Goal: Task Accomplishment & Management: Manage account settings

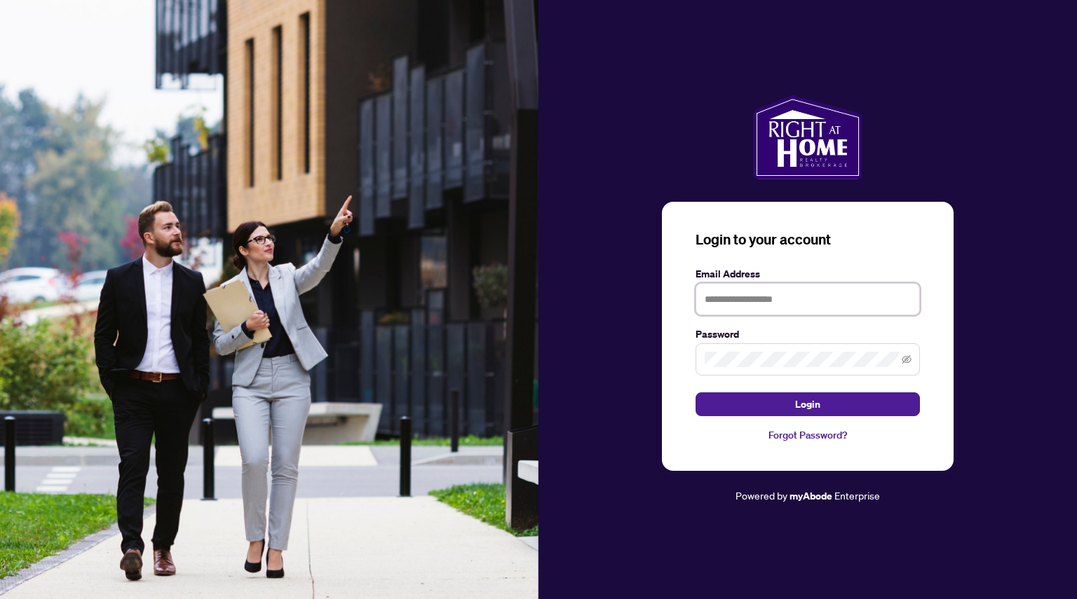
click at [764, 302] on input "text" at bounding box center [808, 299] width 224 height 32
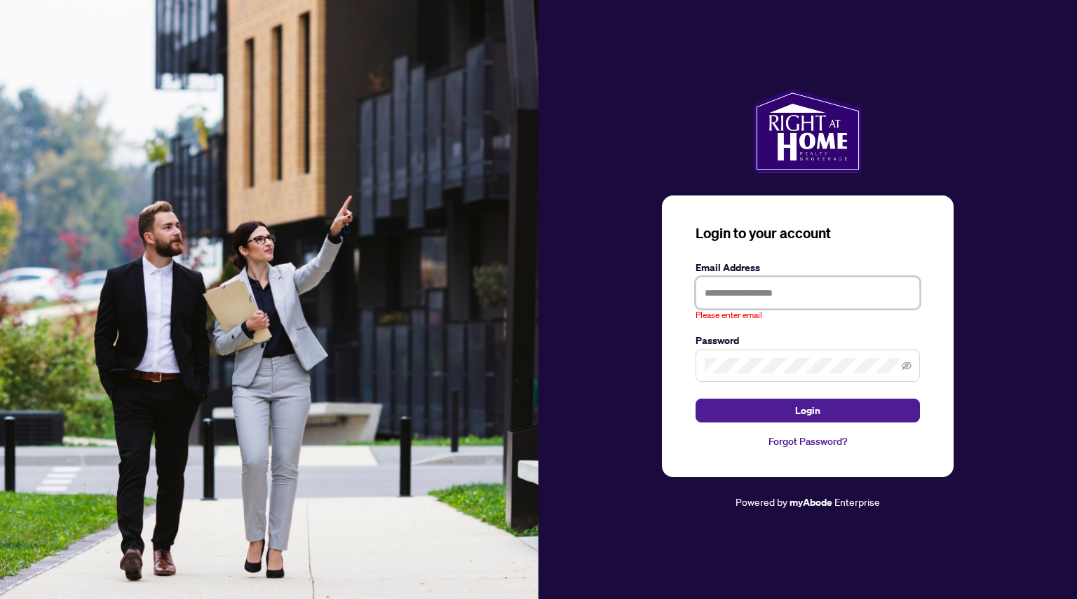
type input "**********"
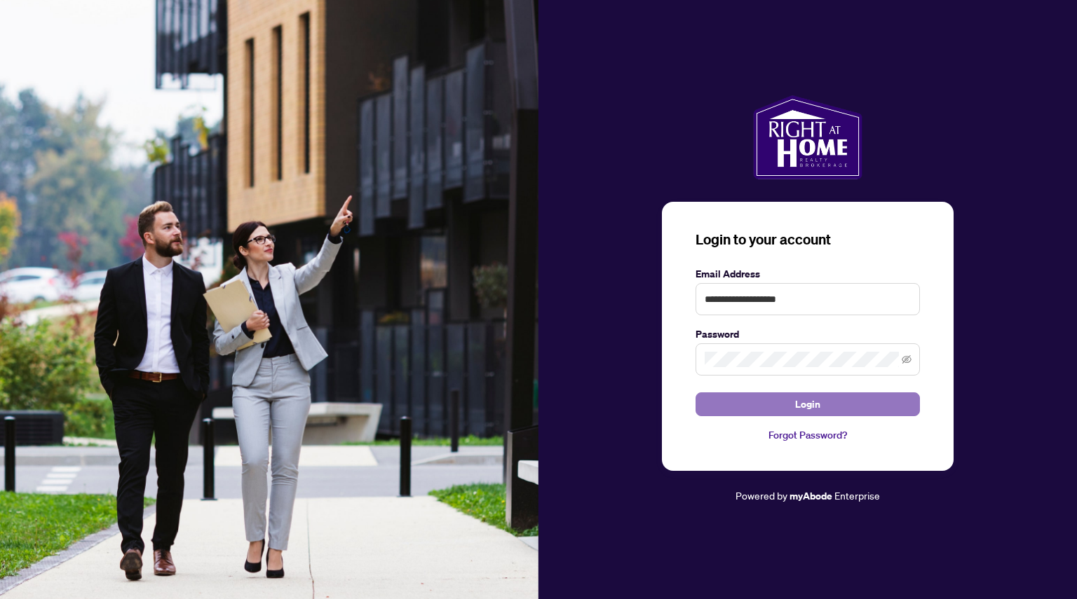
click at [815, 406] on span "Login" at bounding box center [807, 404] width 25 height 22
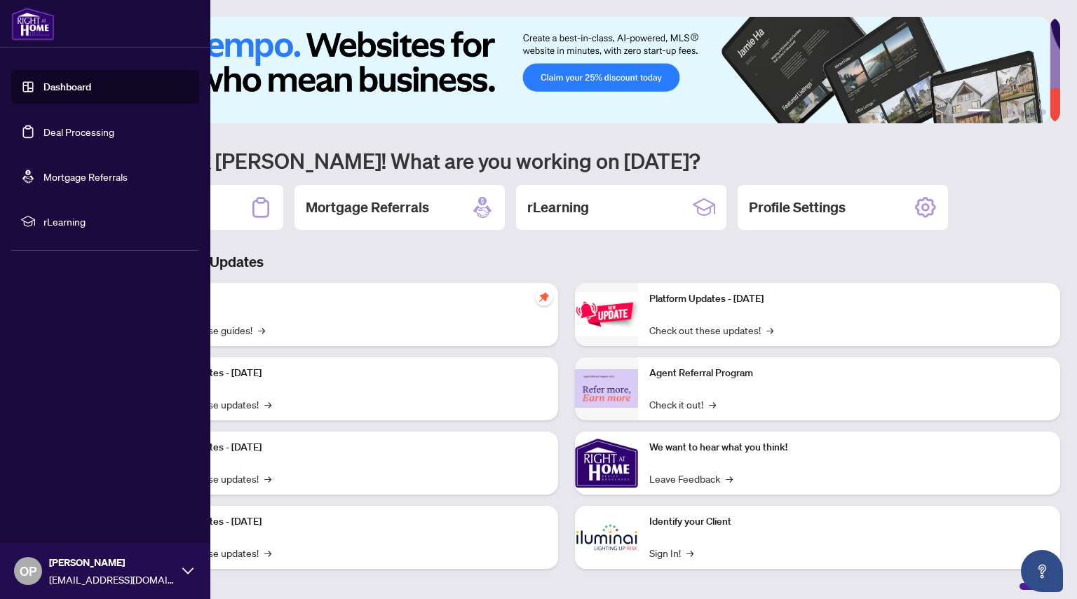
click at [48, 81] on link "Dashboard" at bounding box center [67, 87] width 48 height 13
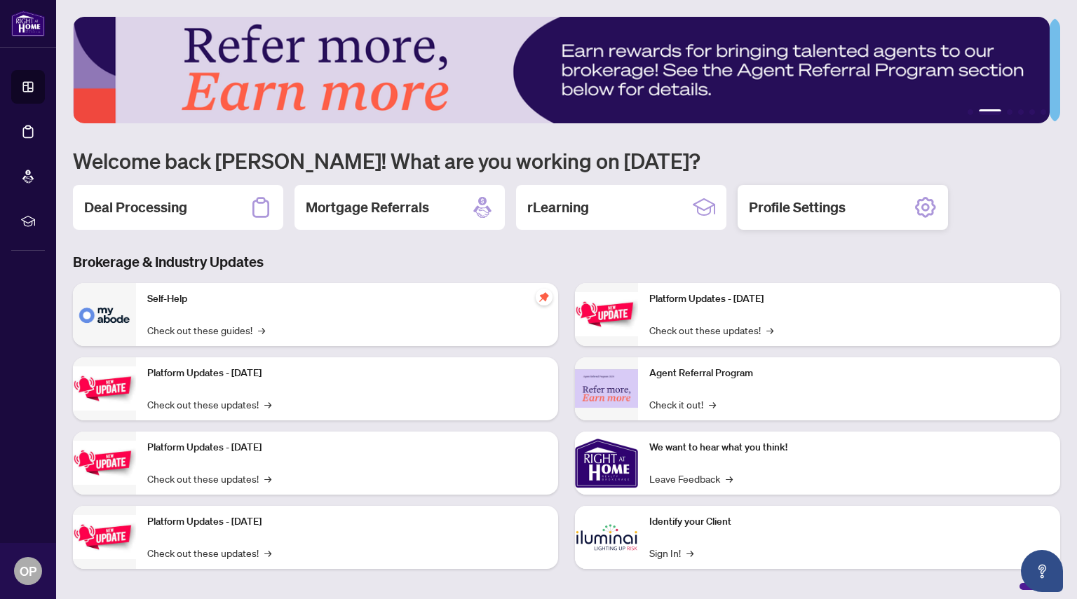
click at [834, 215] on h2 "Profile Settings" at bounding box center [797, 208] width 97 height 20
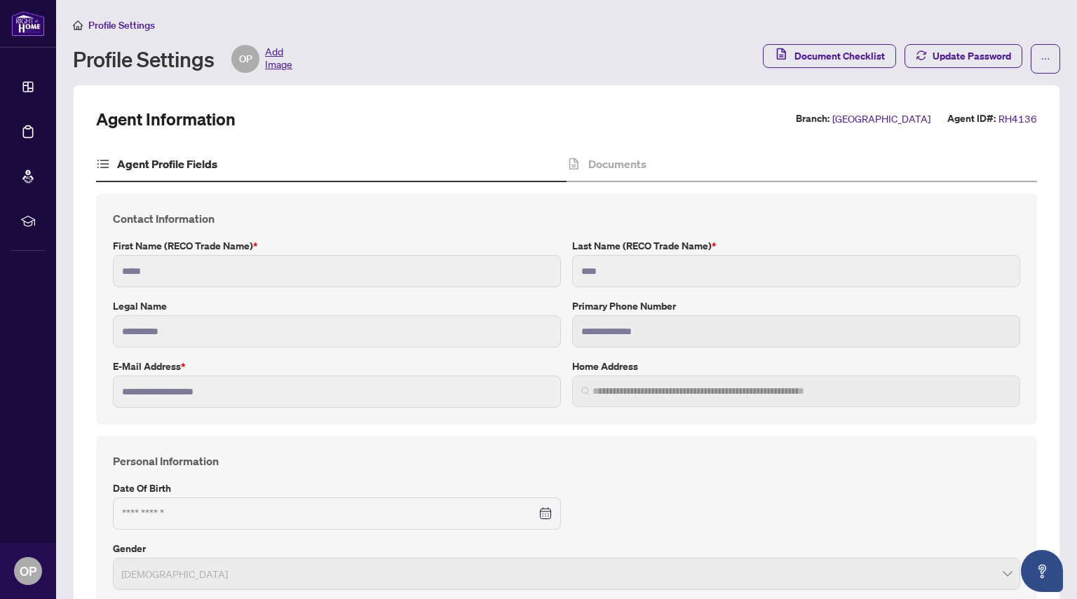
type input "**********"
type input "****"
type input "**********"
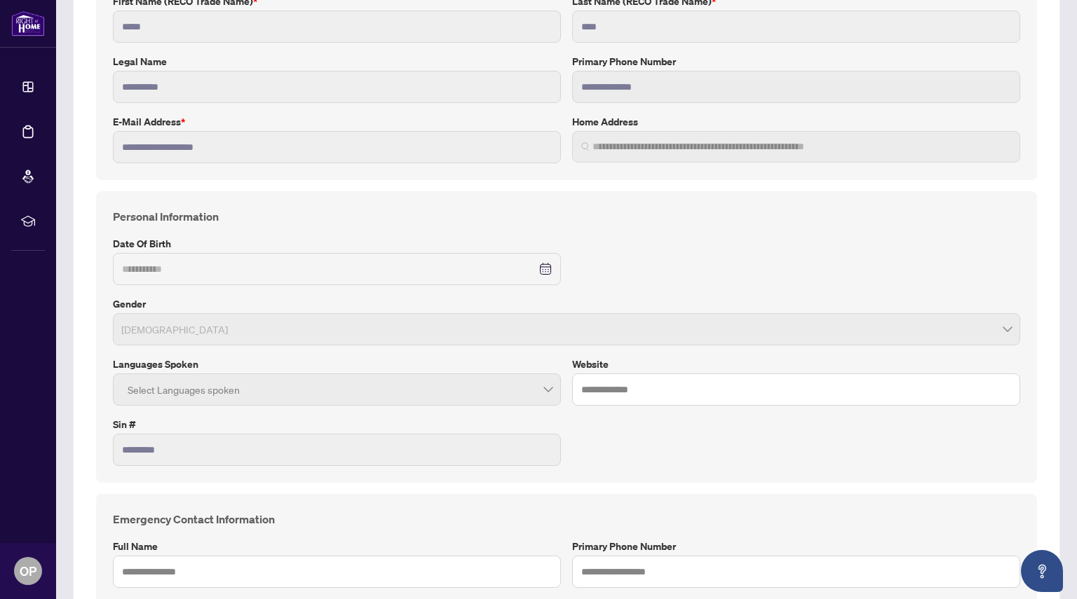
scroll to position [245, 0]
click at [544, 384] on div at bounding box center [337, 389] width 430 height 25
click at [544, 390] on div at bounding box center [337, 389] width 430 height 25
click at [201, 396] on div at bounding box center [337, 389] width 430 height 25
click at [194, 386] on div at bounding box center [337, 389] width 430 height 25
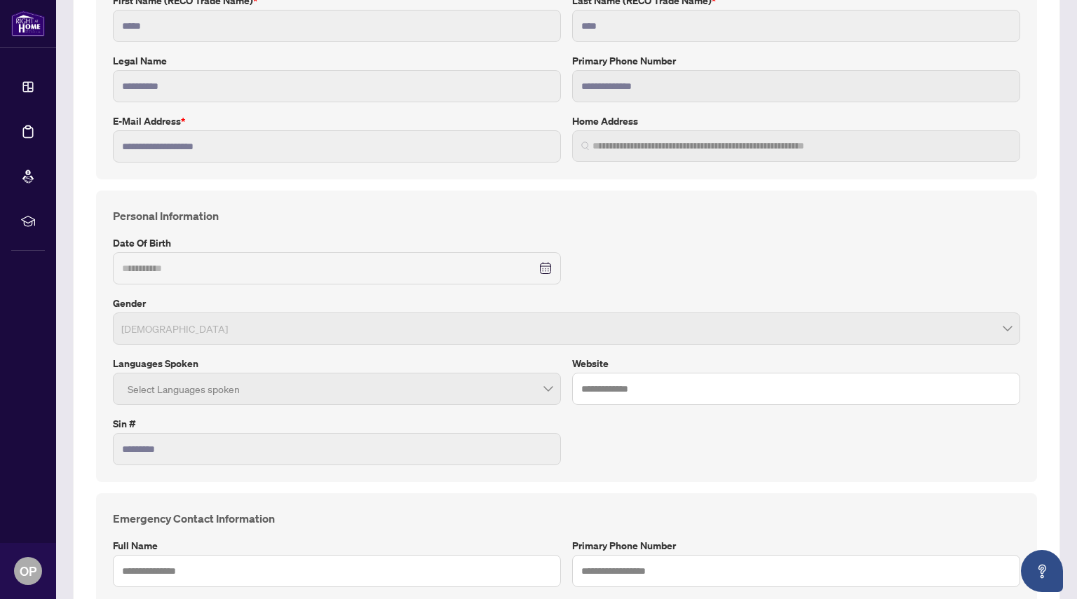
click at [194, 386] on div at bounding box center [337, 389] width 430 height 25
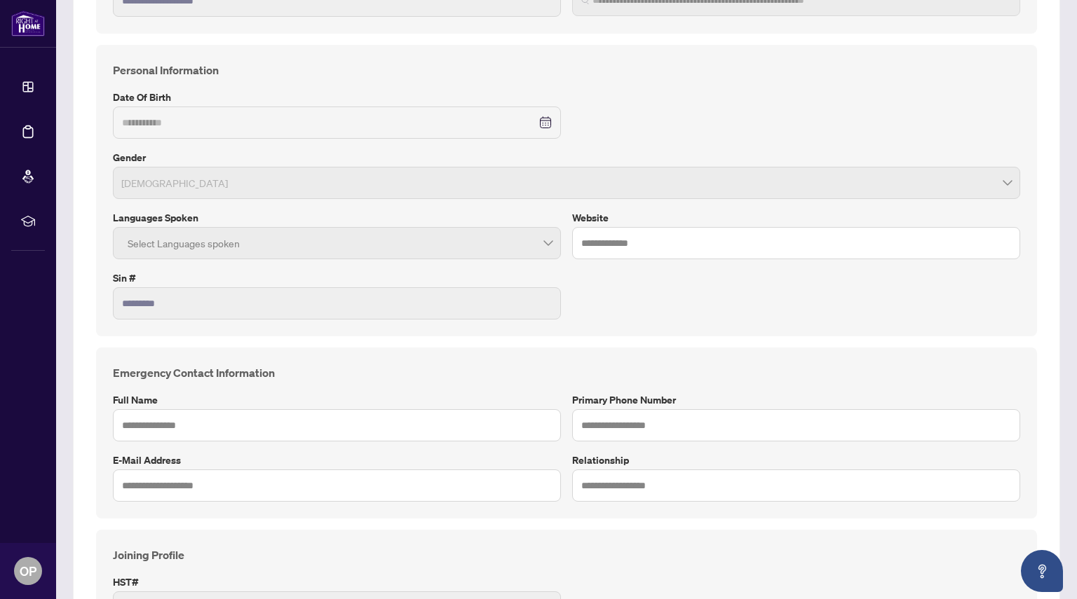
scroll to position [393, 0]
click at [262, 419] on input "text" at bounding box center [337, 424] width 448 height 32
type input "**********"
click at [605, 423] on input "text" at bounding box center [796, 424] width 448 height 32
type input "**********"
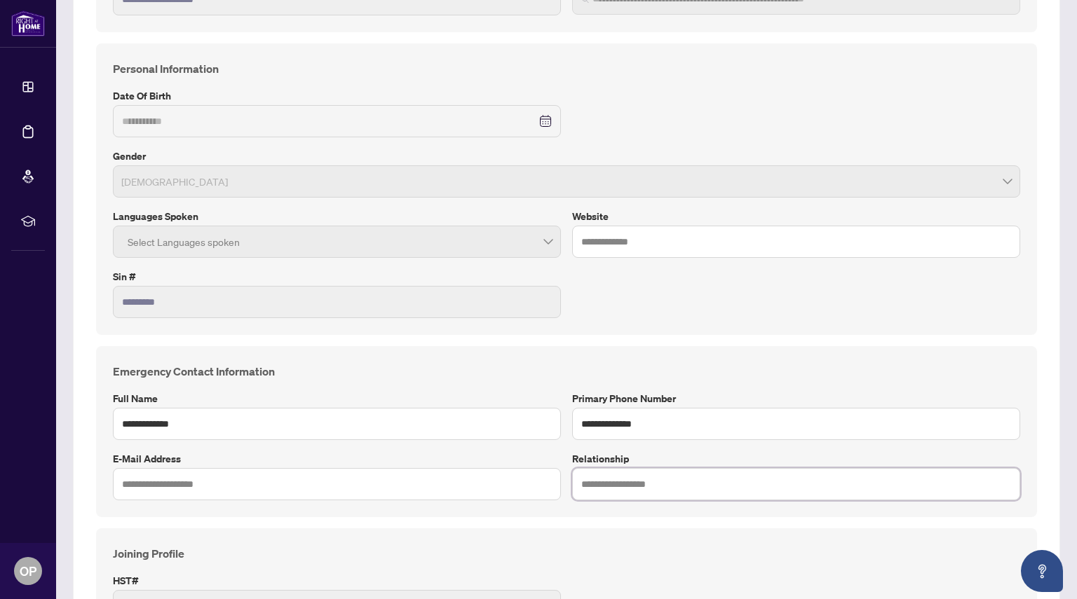
click at [608, 475] on input "text" at bounding box center [796, 484] width 448 height 32
type input "******"
click at [292, 486] on input "text" at bounding box center [337, 484] width 448 height 32
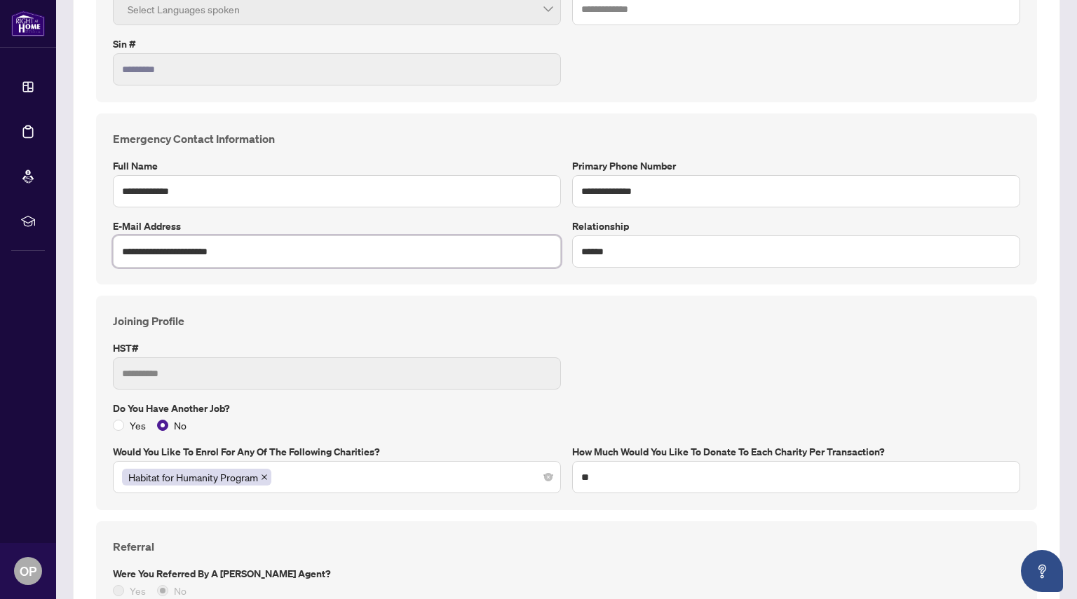
scroll to position [627, 0]
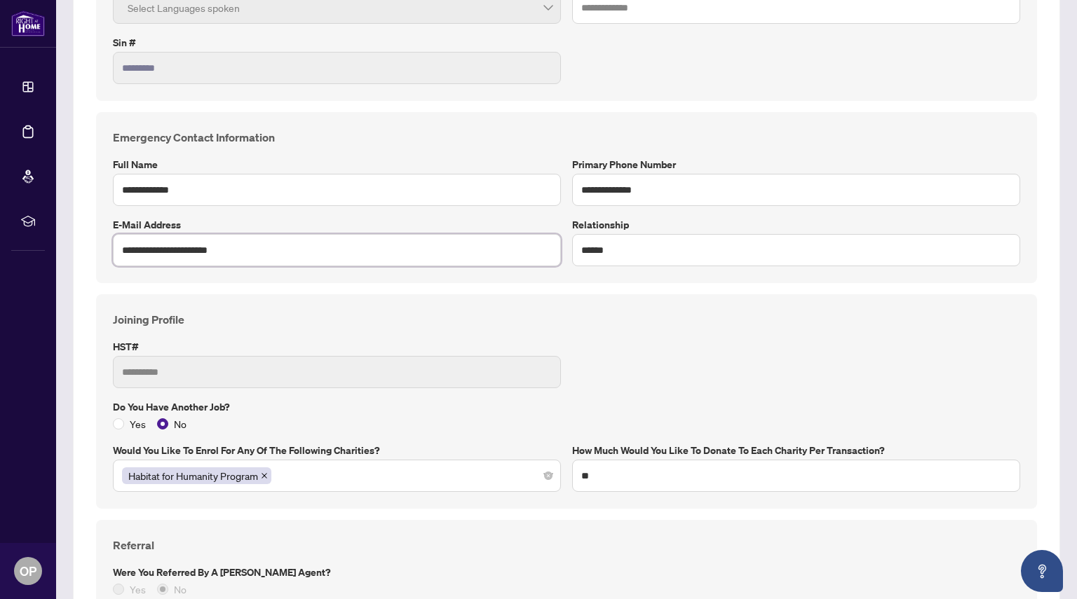
type input "**********"
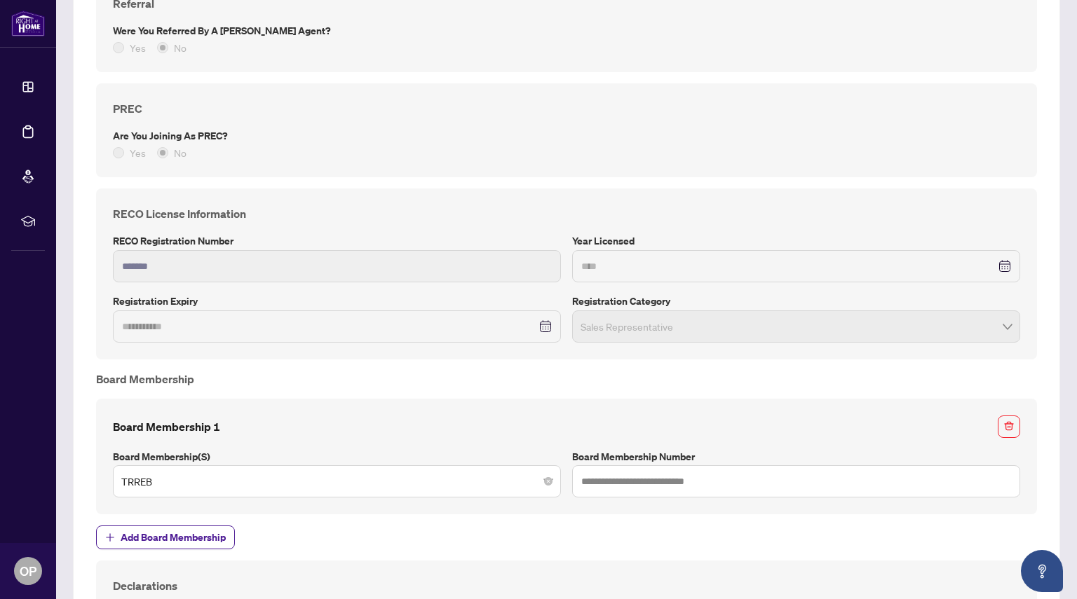
scroll to position [1168, 0]
click at [660, 476] on input "text" at bounding box center [796, 482] width 448 height 32
type input "*"
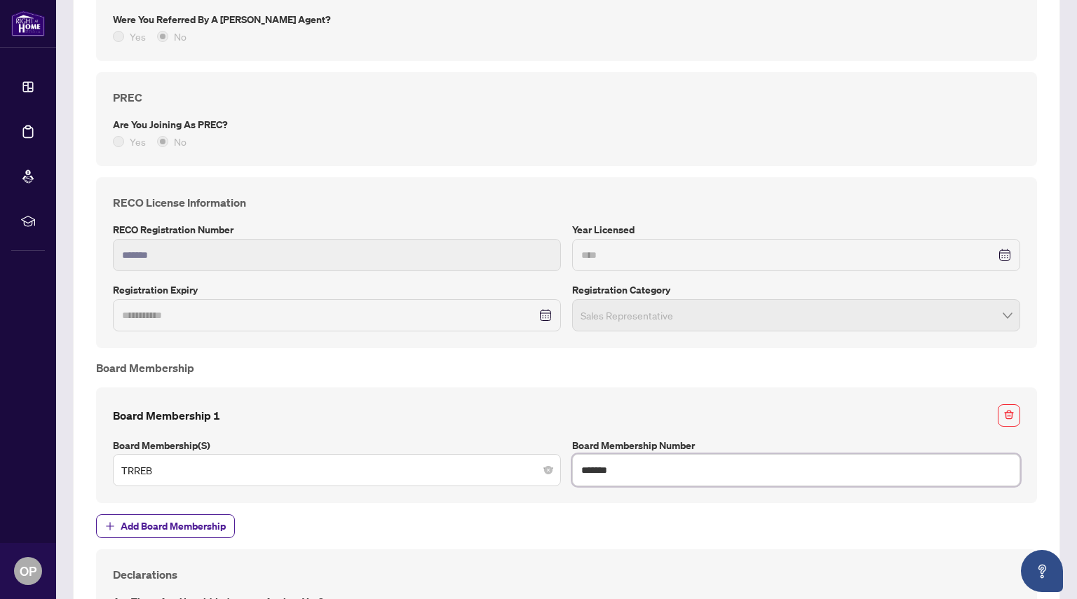
scroll to position [1522, 0]
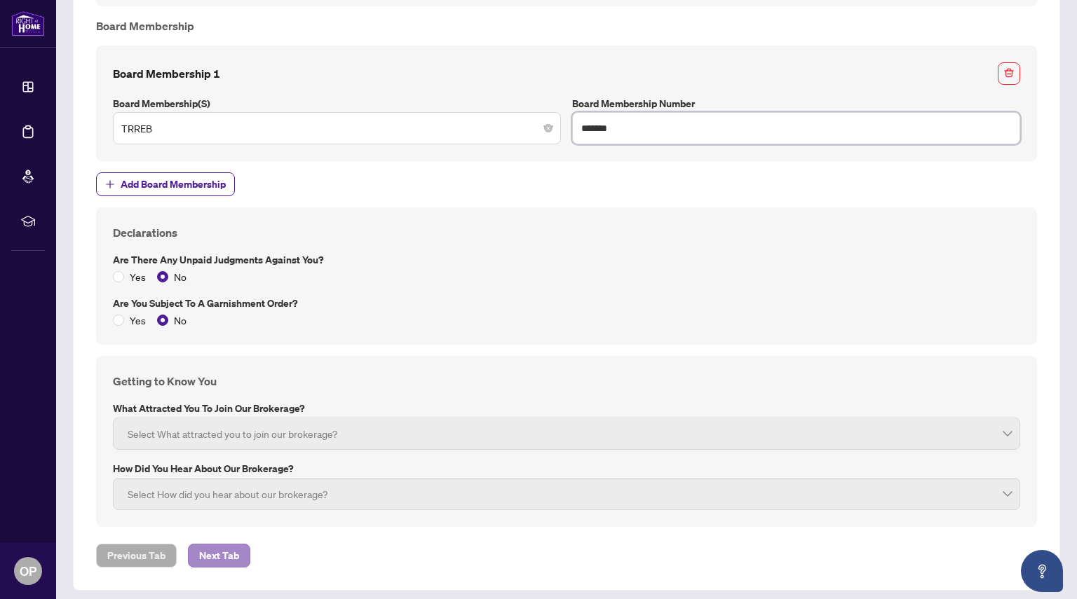
type input "*******"
click at [219, 549] on span "Next Tab" at bounding box center [219, 556] width 40 height 22
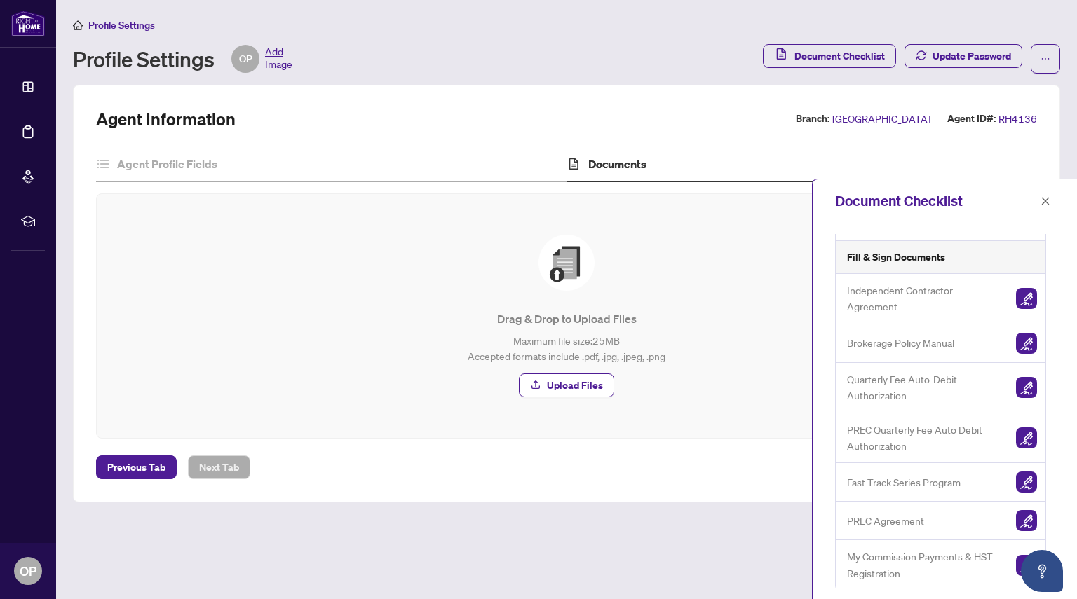
scroll to position [142, 0]
click at [275, 55] on span "Add Image" at bounding box center [278, 59] width 27 height 28
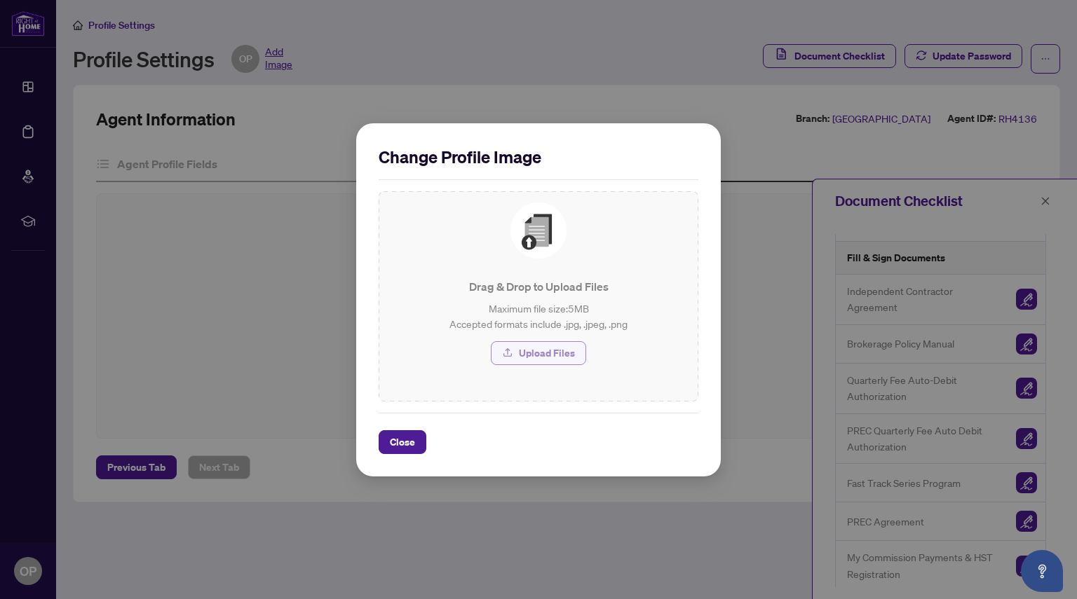
click at [536, 349] on span "Upload Files" at bounding box center [547, 353] width 56 height 22
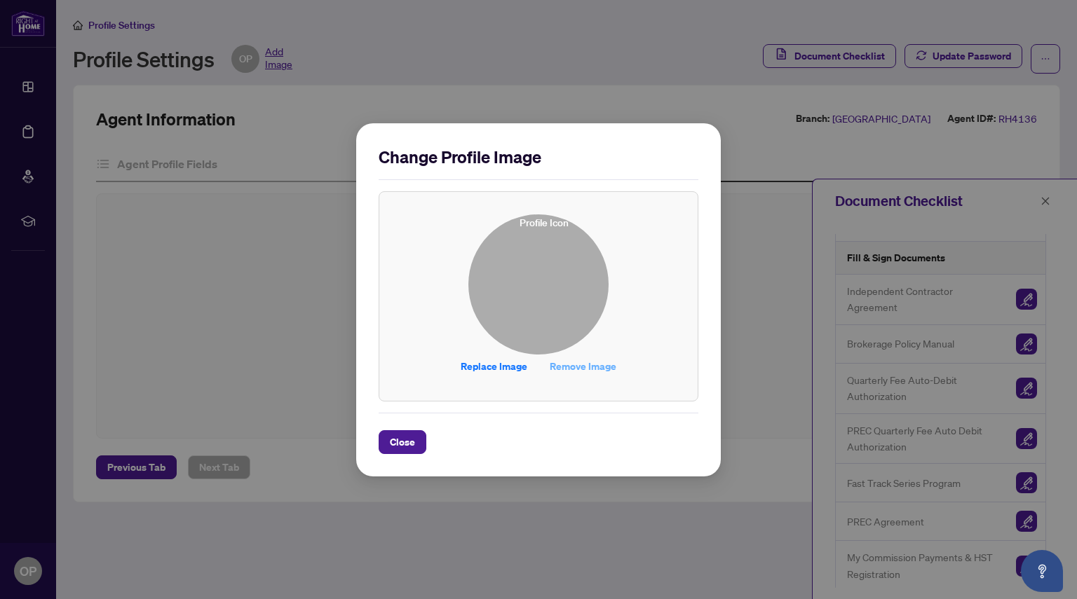
click at [583, 371] on span "Remove Image" at bounding box center [583, 366] width 67 height 22
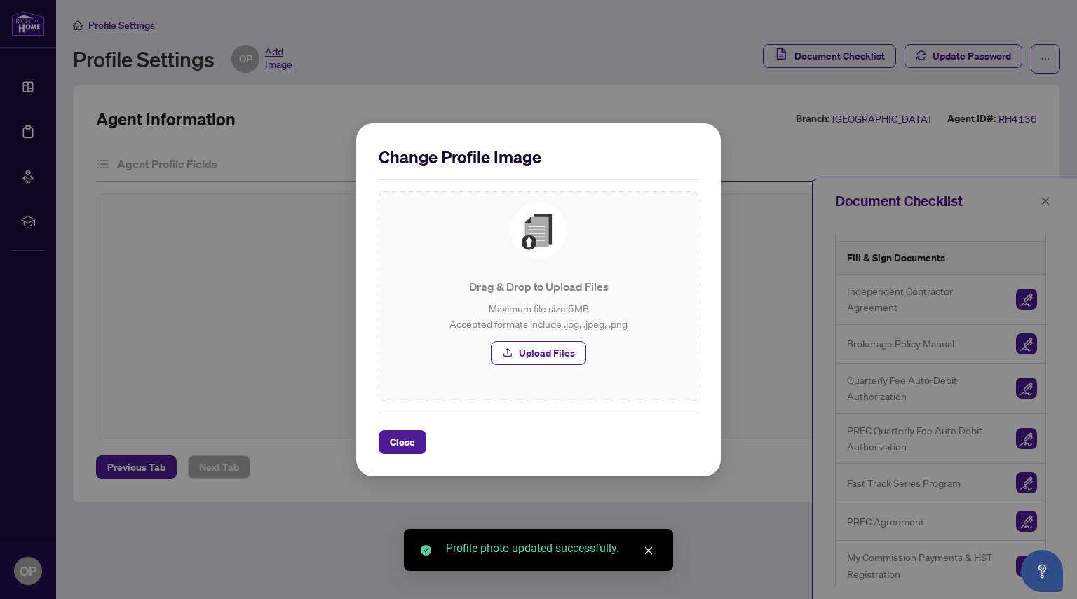
click at [647, 553] on icon "close" at bounding box center [649, 551] width 10 height 10
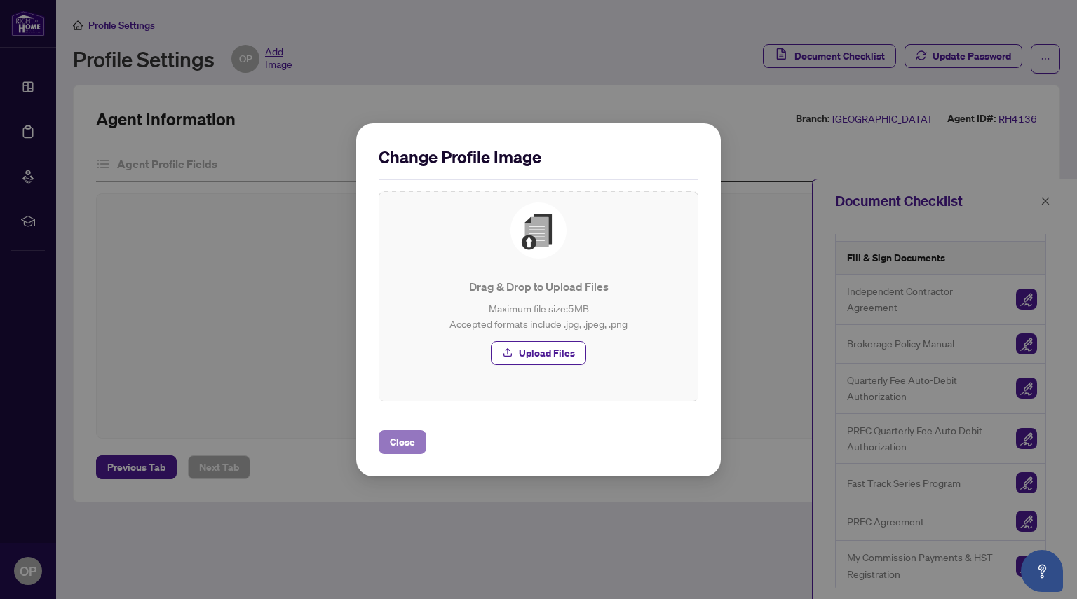
click at [412, 438] on span "Close" at bounding box center [402, 442] width 25 height 22
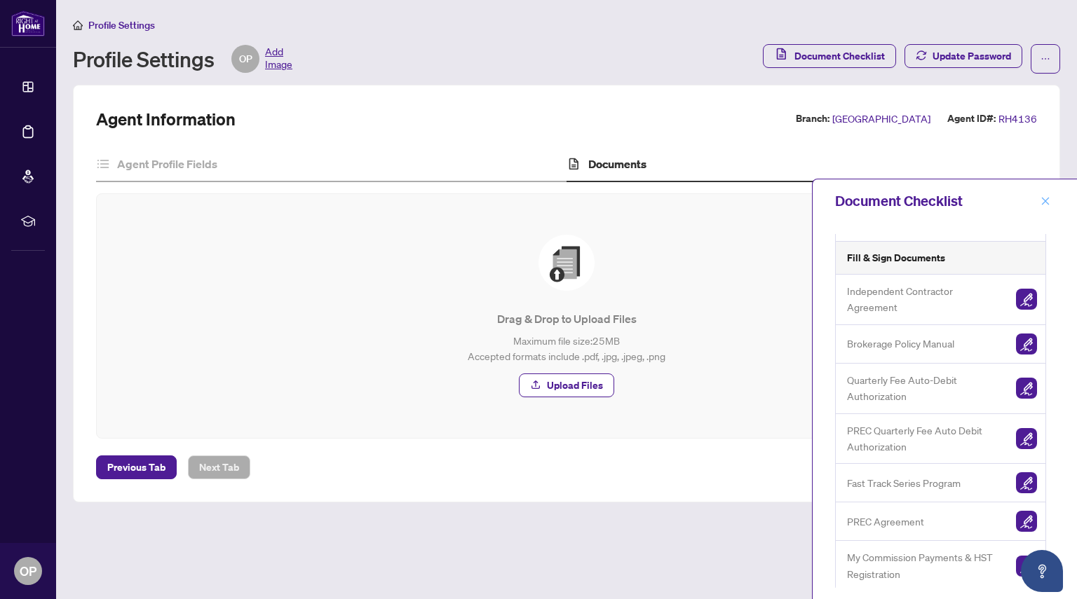
click at [1044, 207] on span "button" at bounding box center [1046, 201] width 10 height 22
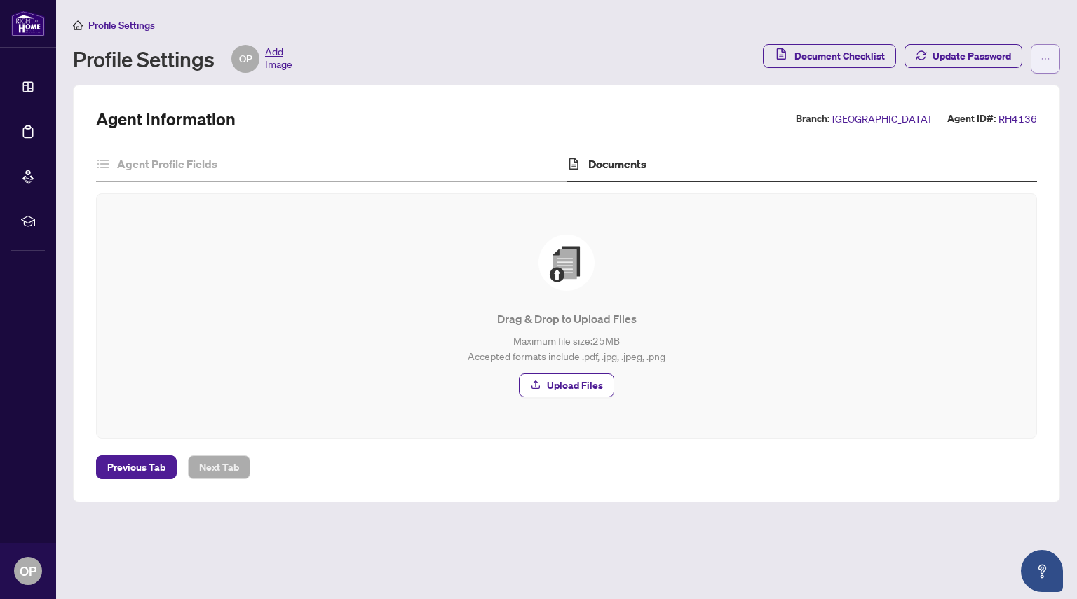
click at [1049, 55] on icon "ellipsis" at bounding box center [1046, 59] width 10 height 10
click at [848, 55] on span "Document Checklist" at bounding box center [839, 56] width 90 height 22
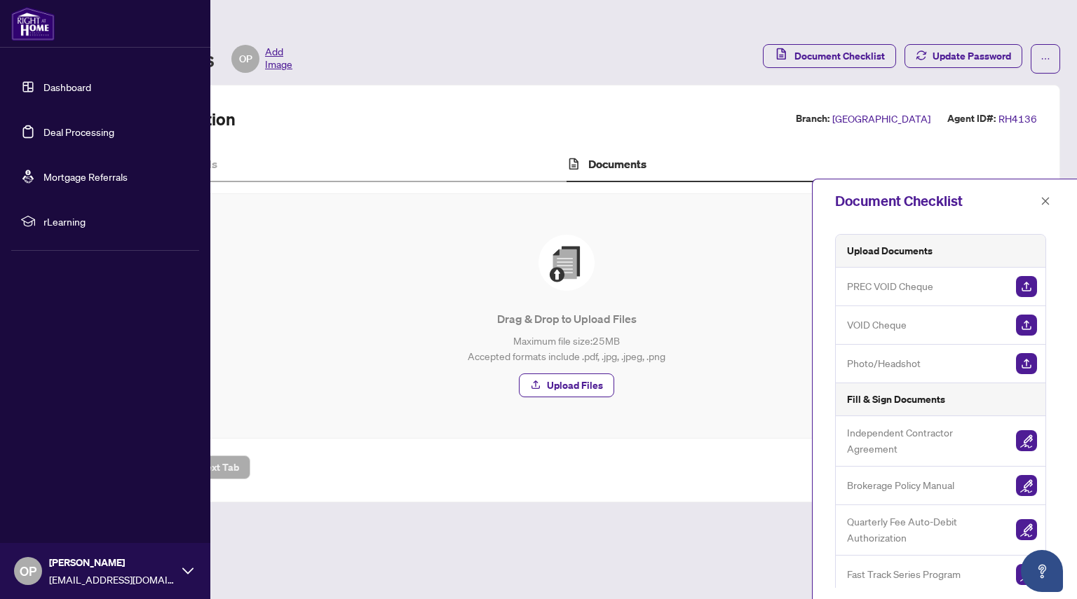
click at [48, 83] on link "Dashboard" at bounding box center [67, 87] width 48 height 13
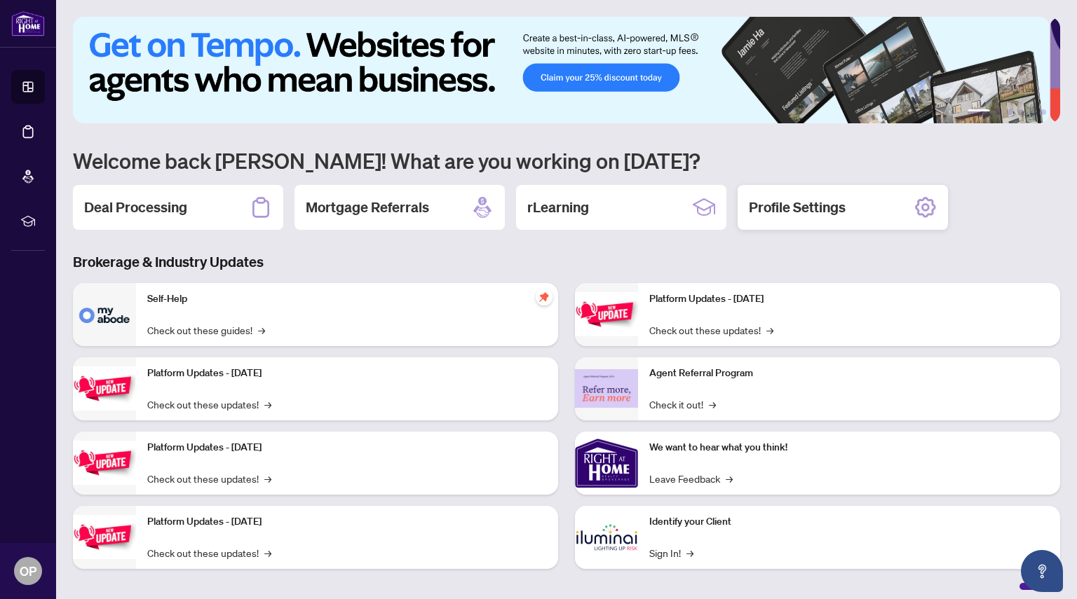
click at [815, 204] on h2 "Profile Settings" at bounding box center [797, 208] width 97 height 20
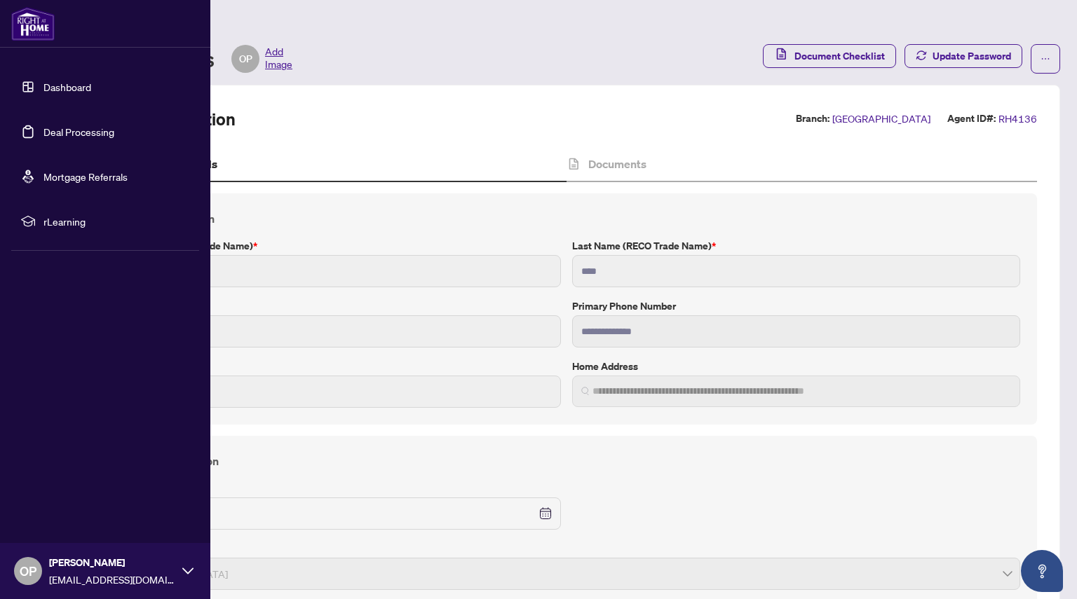
click at [46, 89] on link "Dashboard" at bounding box center [67, 87] width 48 height 13
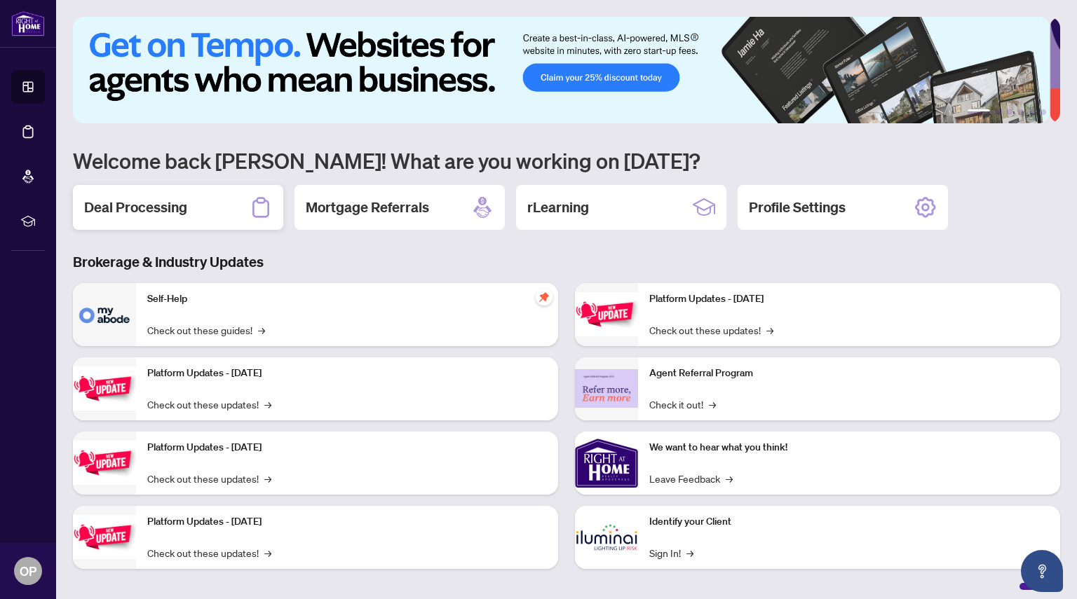
click at [161, 204] on h2 "Deal Processing" at bounding box center [135, 208] width 103 height 20
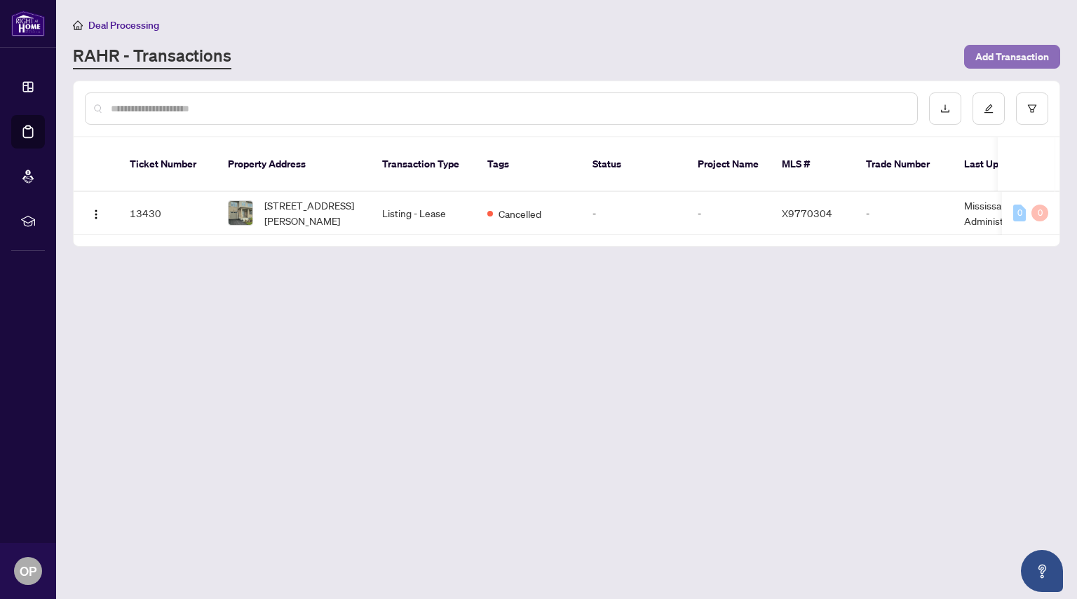
click at [1025, 60] on span "Add Transaction" at bounding box center [1012, 57] width 74 height 22
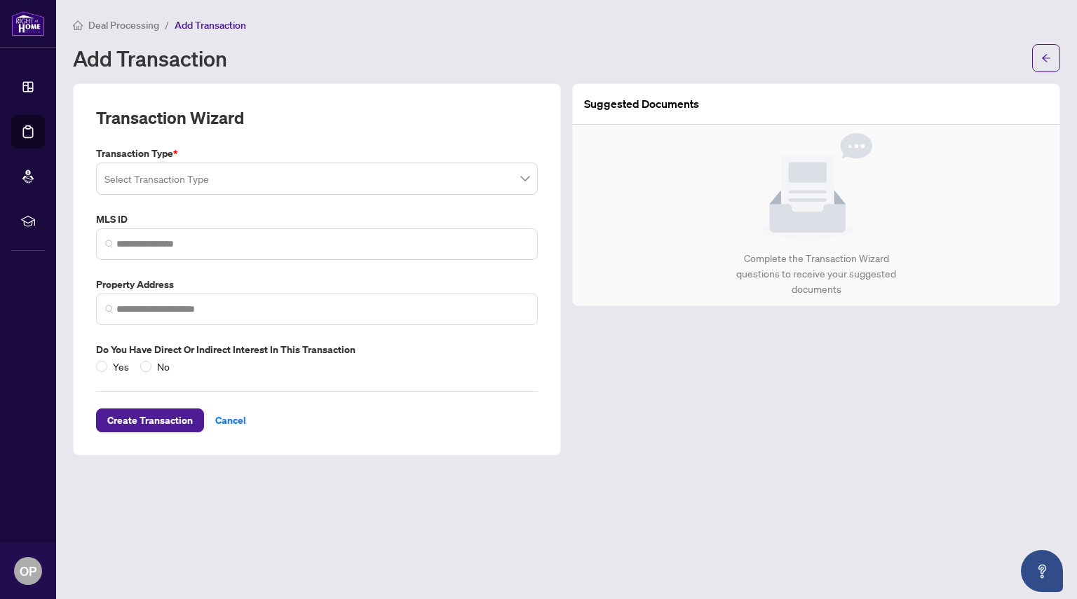
click at [529, 175] on span at bounding box center [316, 178] width 425 height 27
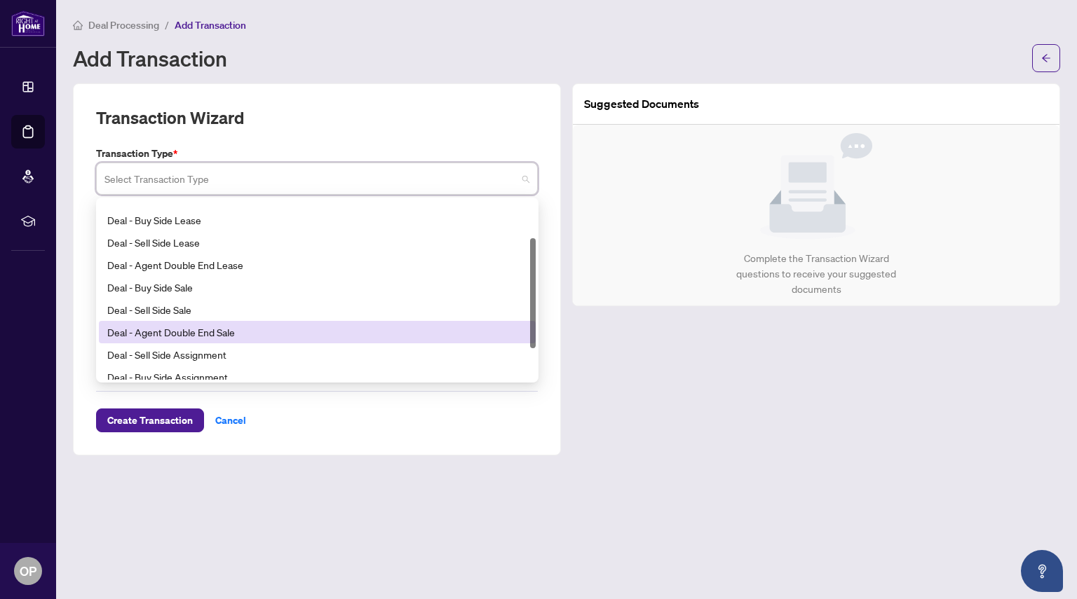
scroll to position [31, 0]
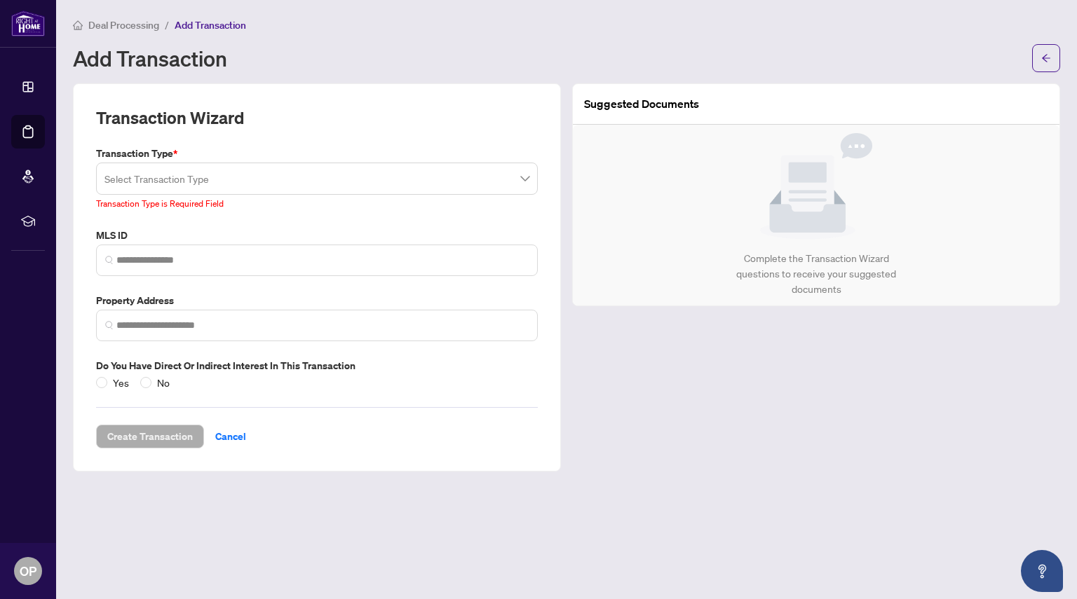
click at [347, 424] on div "Create Transaction Cancel" at bounding box center [317, 420] width 442 height 58
click at [203, 183] on input "search" at bounding box center [310, 180] width 412 height 31
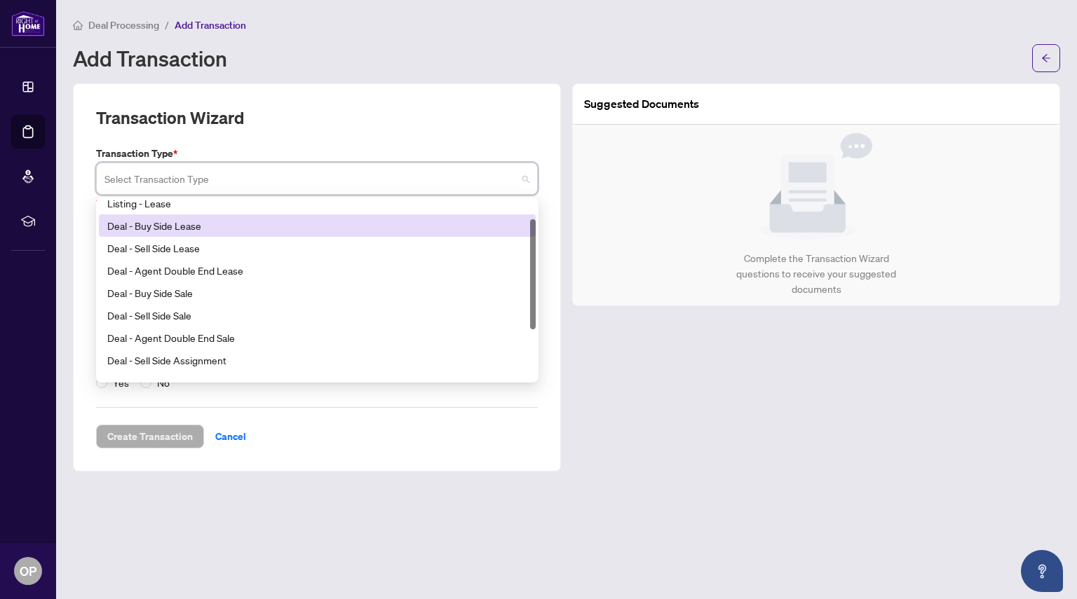
click at [182, 230] on div "Deal - Buy Side Lease" at bounding box center [317, 225] width 420 height 15
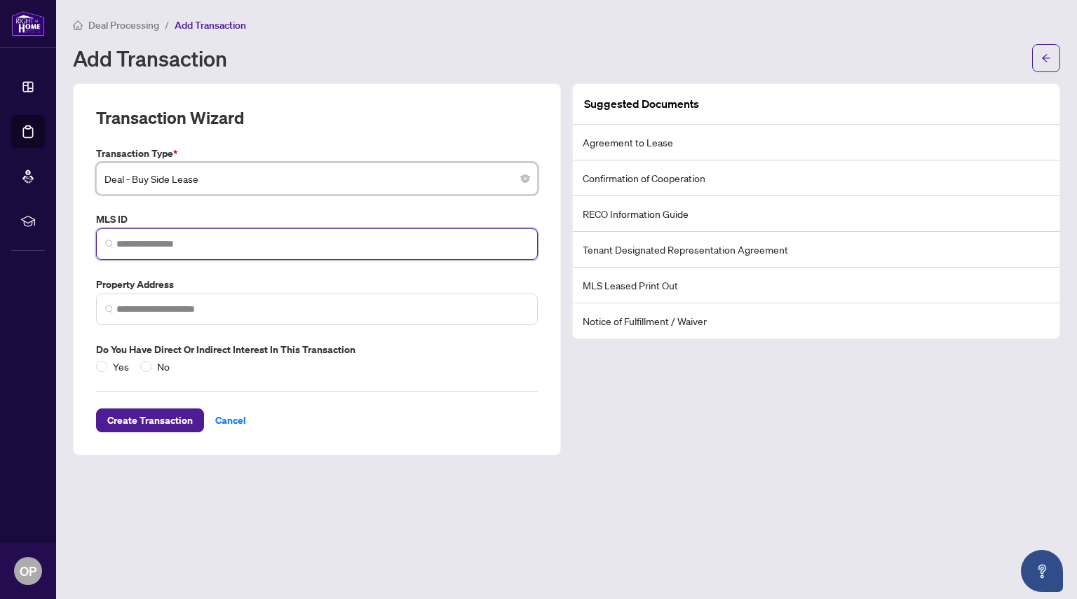
click at [172, 243] on input "search" at bounding box center [322, 244] width 412 height 15
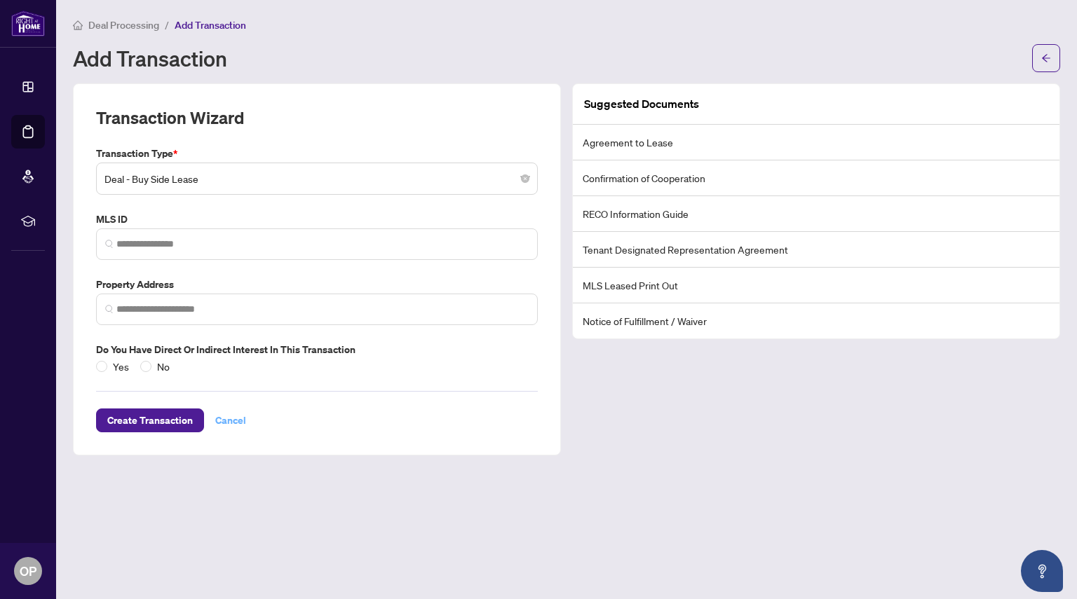
click at [237, 413] on span "Cancel" at bounding box center [230, 420] width 31 height 22
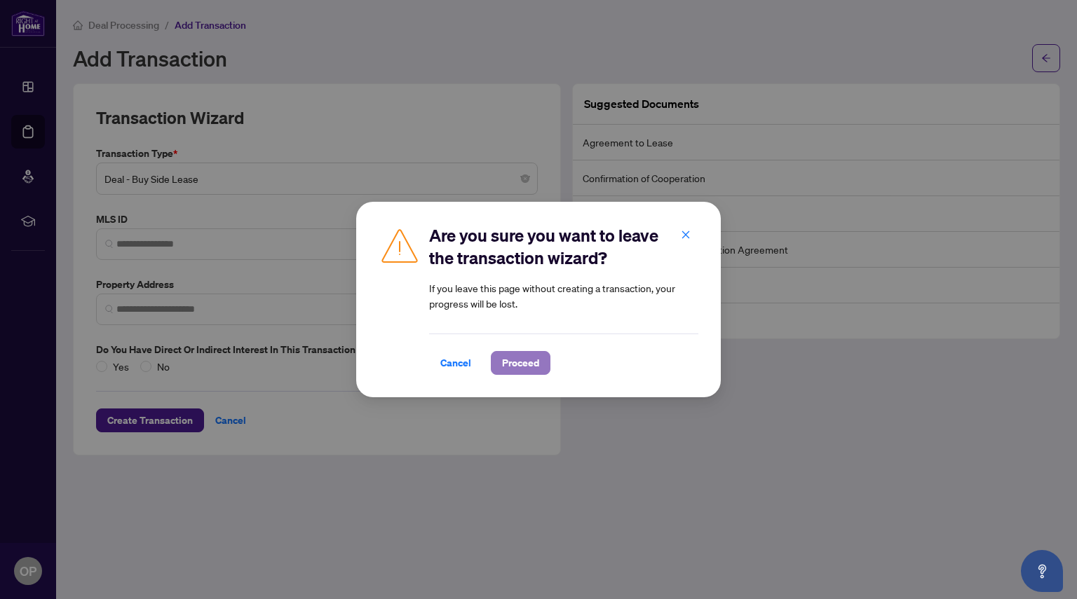
click at [523, 360] on span "Proceed" at bounding box center [520, 363] width 37 height 22
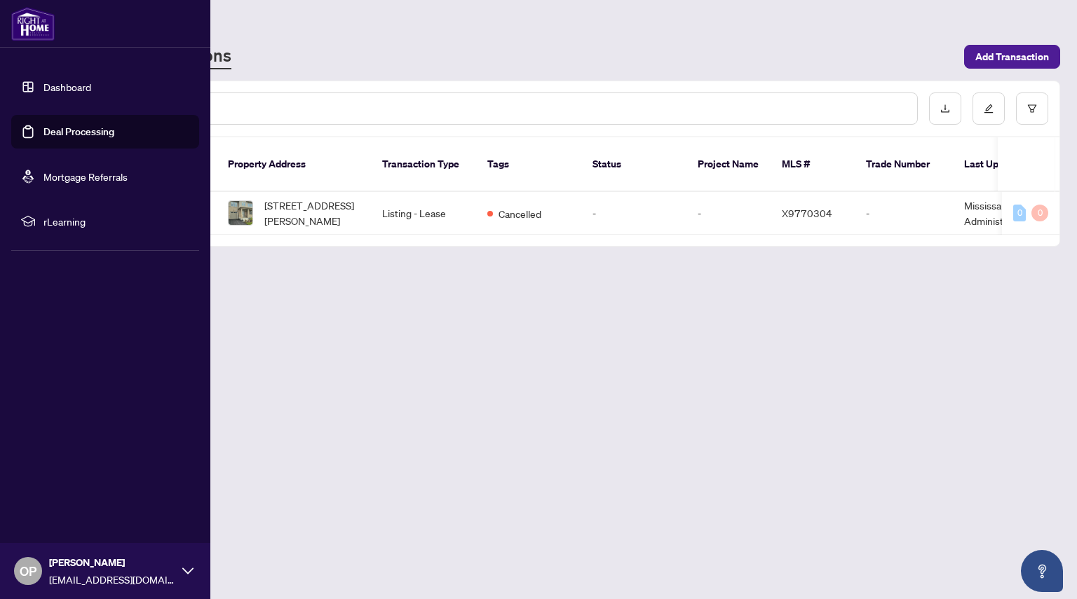
click at [46, 224] on span "rLearning" at bounding box center [116, 221] width 146 height 15
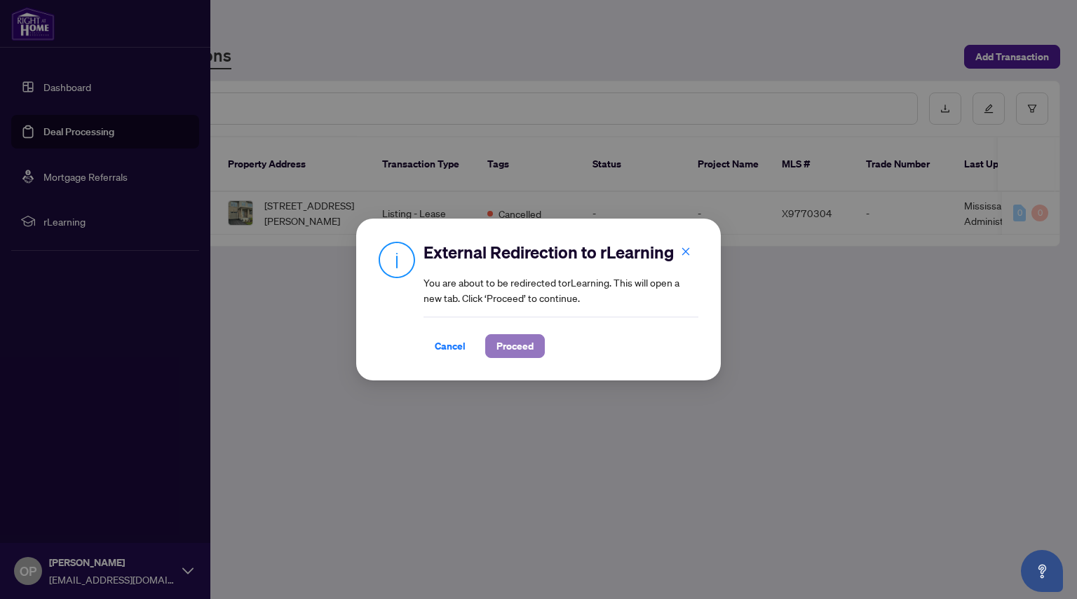
click at [529, 358] on span "Proceed" at bounding box center [514, 346] width 37 height 22
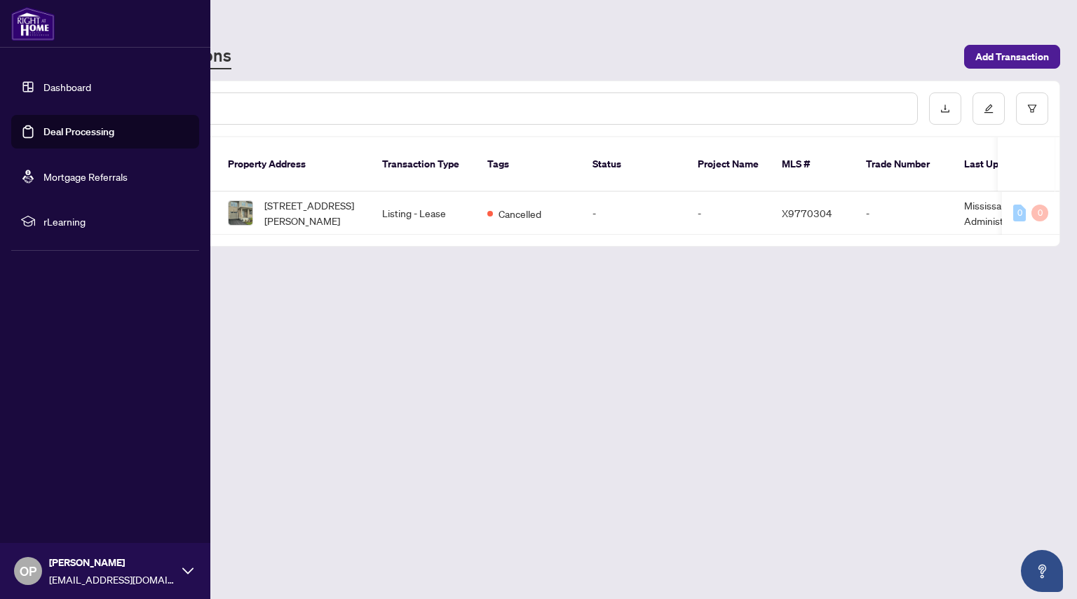
click at [45, 84] on link "Dashboard" at bounding box center [67, 87] width 48 height 13
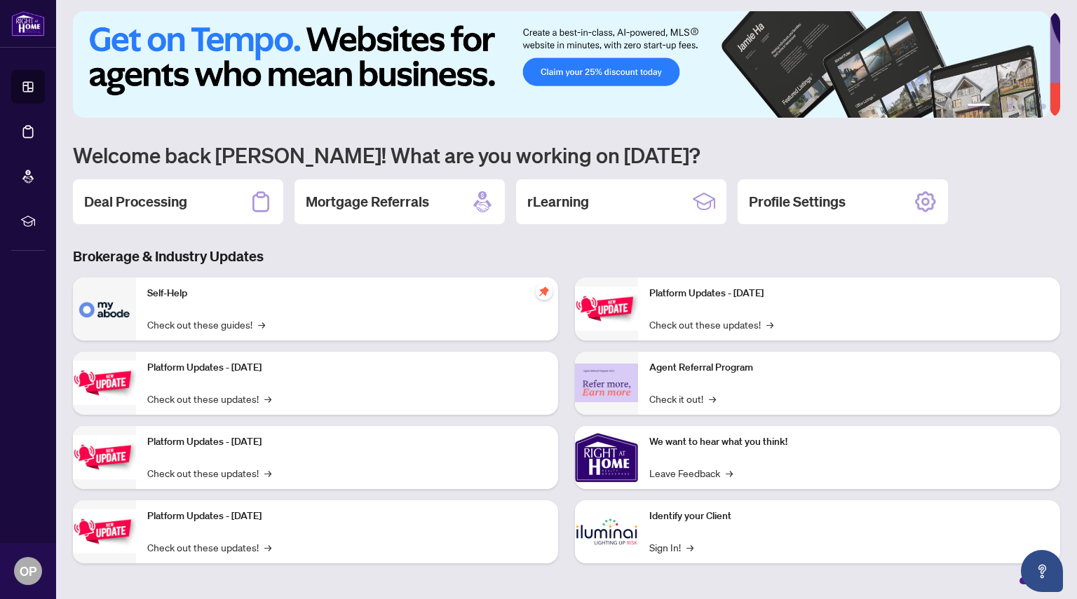
scroll to position [6, 0]
click at [243, 318] on link "Check out these guides! →" at bounding box center [206, 324] width 118 height 15
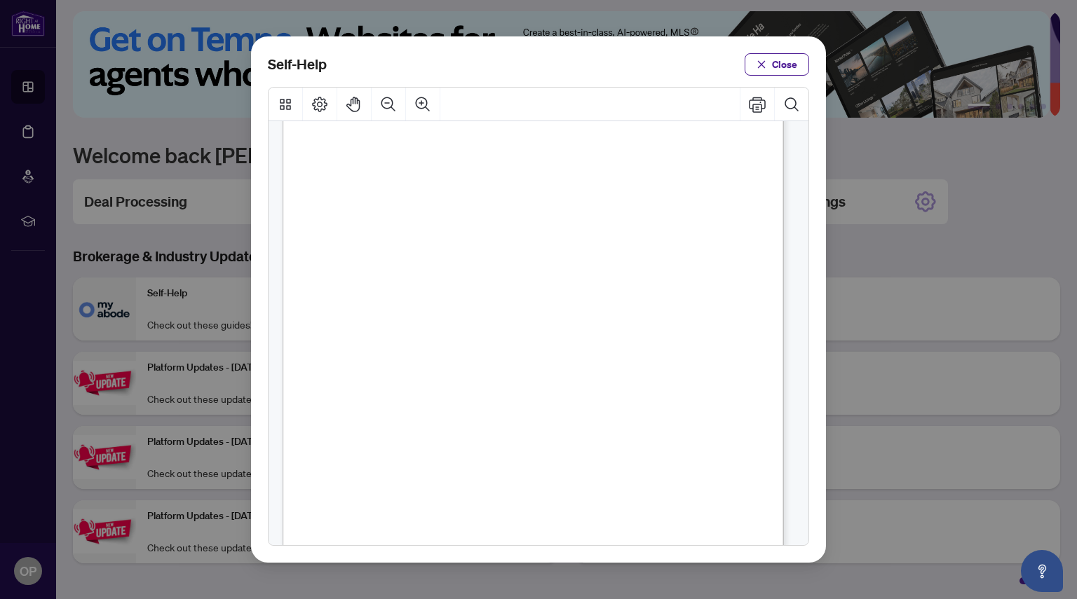
scroll to position [208, 0]
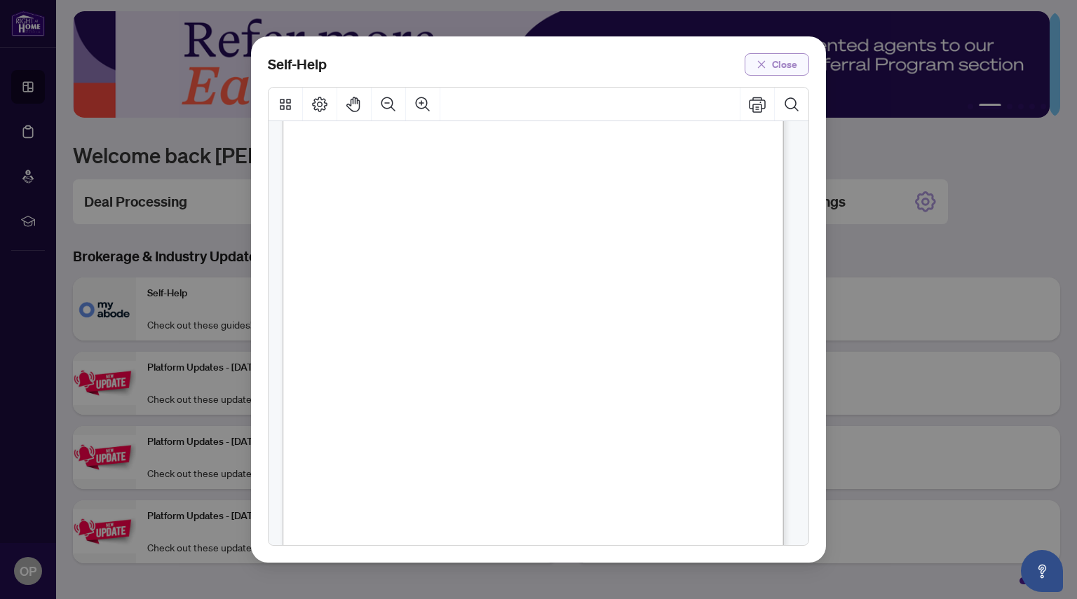
click at [761, 67] on icon "close" at bounding box center [762, 65] width 10 height 10
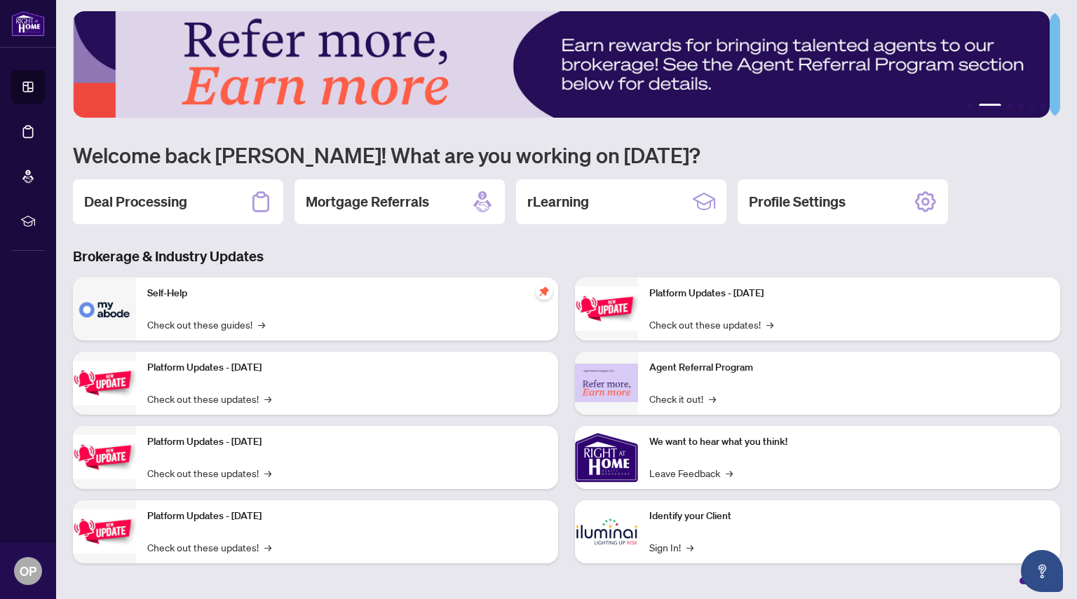
scroll to position [6, 0]
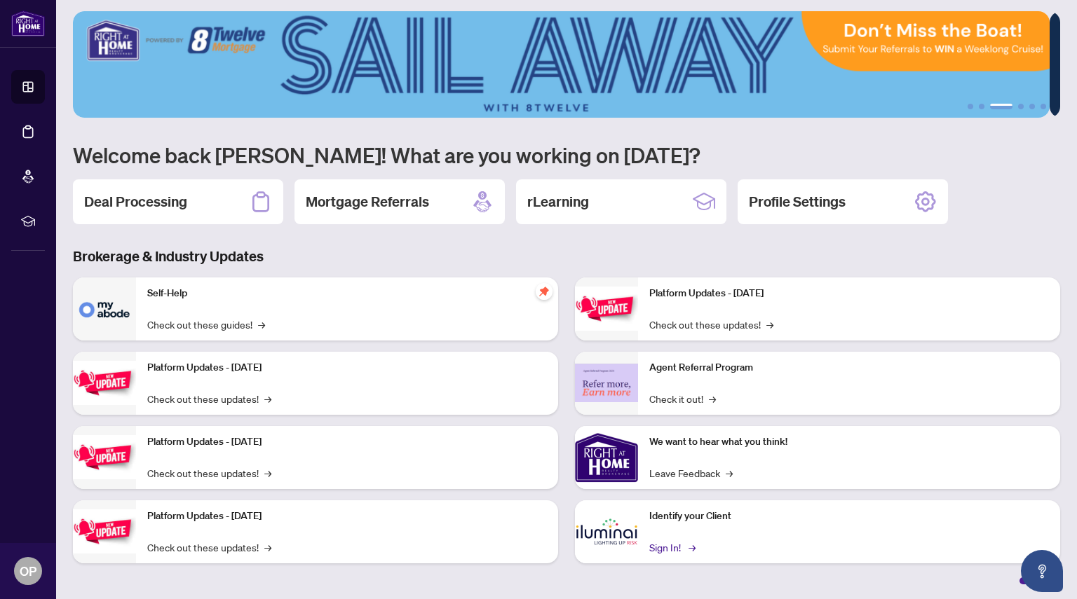
click at [668, 542] on link "Sign In! →" at bounding box center [671, 547] width 44 height 15
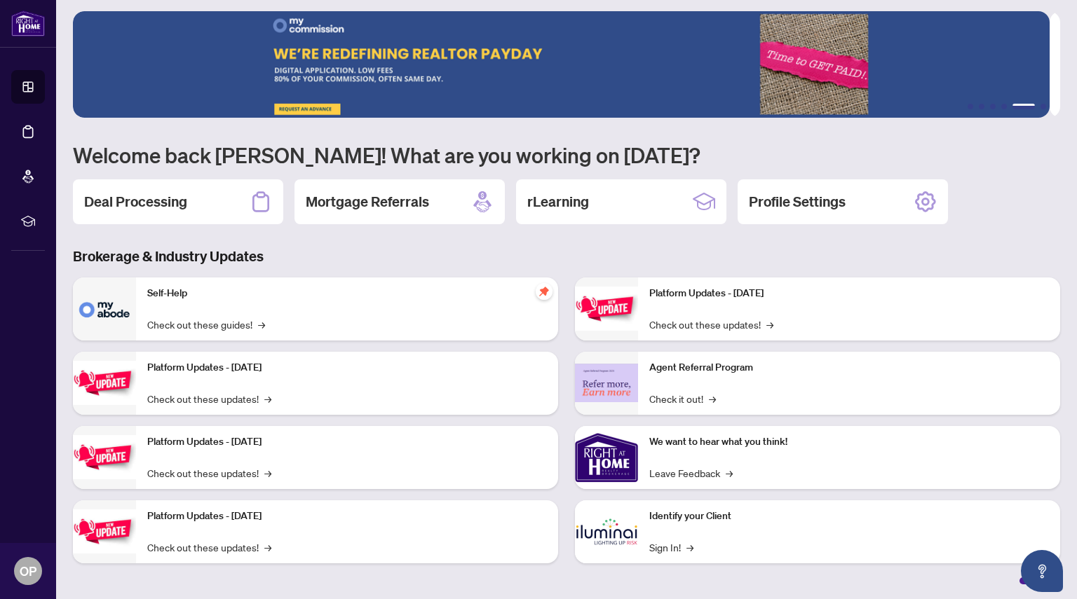
click at [669, 535] on div "Identify your Client Sign In! →" at bounding box center [849, 532] width 422 height 63
click at [644, 524] on div "Identify your Client Sign In! →" at bounding box center [849, 532] width 422 height 63
click at [666, 548] on link "Sign In! →" at bounding box center [671, 547] width 44 height 15
